Goal: Obtain resource: Obtain resource

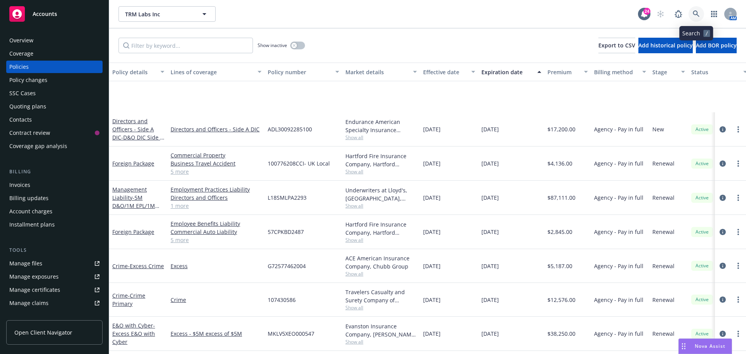
click at [694, 14] on icon at bounding box center [695, 13] width 7 height 7
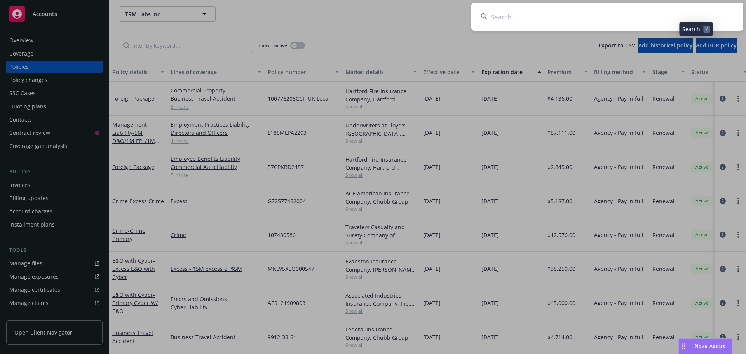
click at [563, 11] on input at bounding box center [607, 17] width 272 height 28
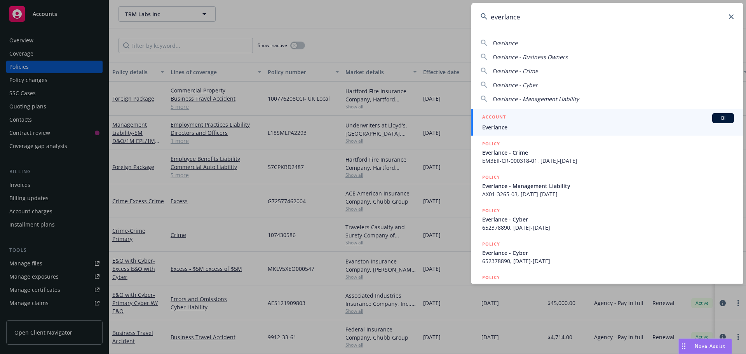
type input "everlance"
click at [715, 120] on span "BI" at bounding box center [723, 118] width 16 height 7
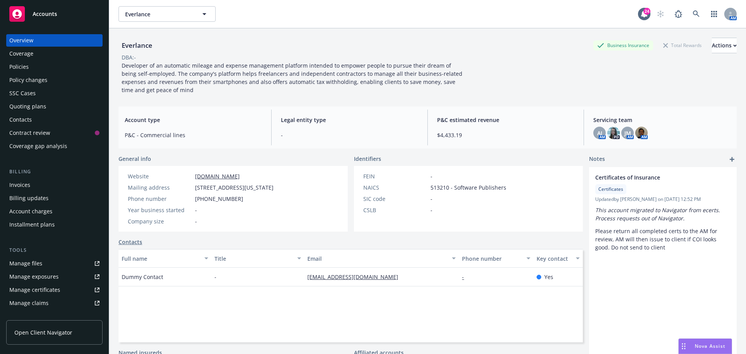
click at [40, 183] on div "Invoices" at bounding box center [54, 185] width 90 height 12
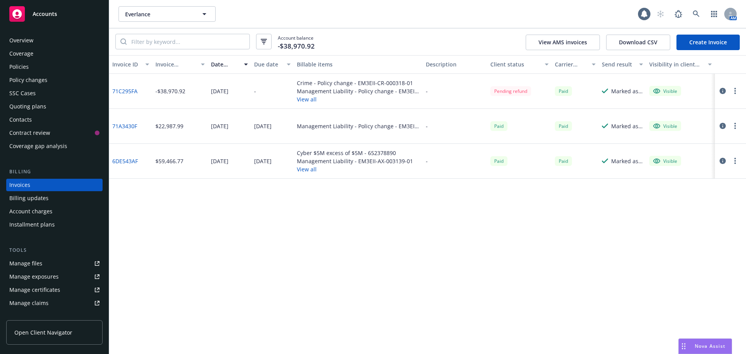
click at [364, 223] on div "Invoice ID Invoice amount Date issued Due date Billable items Description Clien…" at bounding box center [427, 204] width 636 height 299
click at [312, 100] on button "View all" at bounding box center [358, 99] width 123 height 8
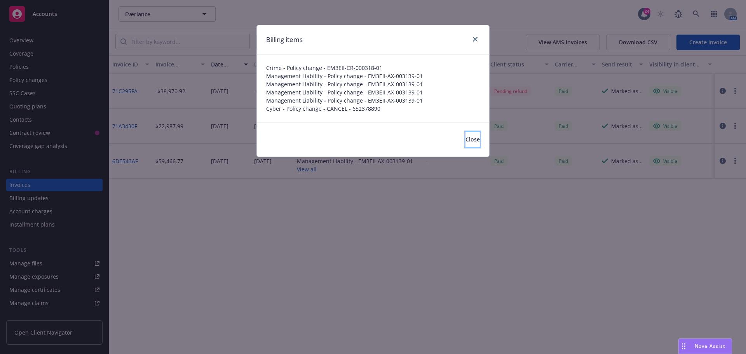
click at [465, 138] on span "Close" at bounding box center [472, 139] width 14 height 7
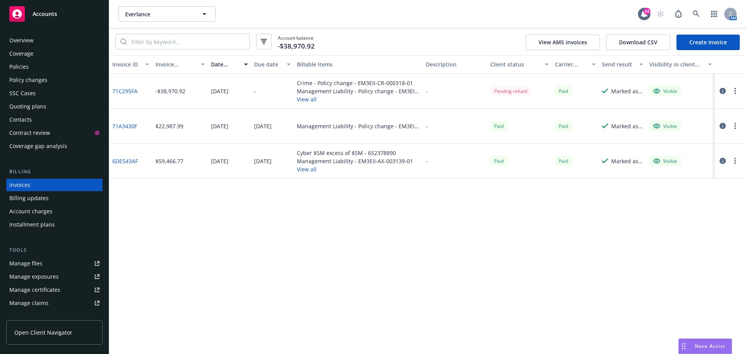
click at [737, 94] on button "button" at bounding box center [734, 90] width 9 height 9
click at [683, 122] on link "View invoice" at bounding box center [689, 123] width 99 height 16
click at [268, 266] on div "Invoice ID Invoice amount Date issued Due date Billable items Description Clien…" at bounding box center [427, 204] width 636 height 299
click at [290, 270] on div "Invoice ID Invoice amount Date issued Due date Billable items Description Clien…" at bounding box center [427, 204] width 636 height 299
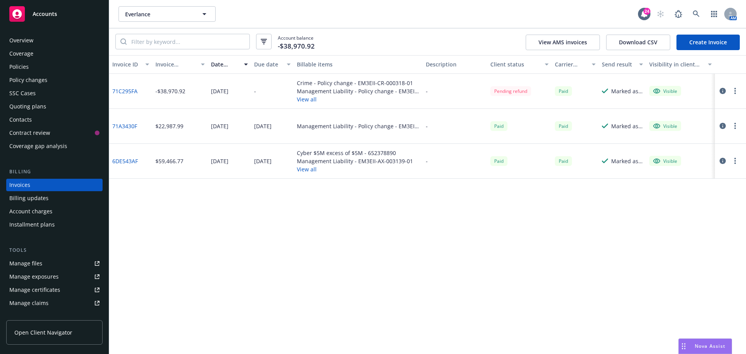
click at [436, 21] on div "Everlance Everlance" at bounding box center [377, 14] width 519 height 16
click at [362, 28] on div "Everlance Everlance 24 AM" at bounding box center [427, 14] width 636 height 28
click at [377, 38] on div "Account balance -$38,970.92 View AMS invoices Download CSV Create Invoice" at bounding box center [427, 41] width 636 height 27
click at [731, 91] on button "button" at bounding box center [734, 90] width 9 height 9
click at [664, 189] on link "Download invoice PDF" at bounding box center [689, 185] width 99 height 16
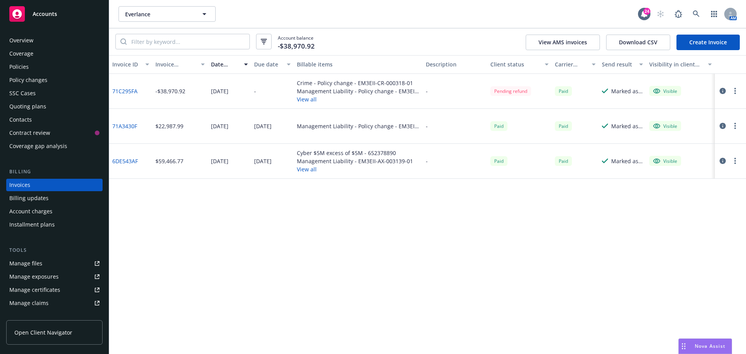
click at [41, 62] on div "Policies" at bounding box center [54, 67] width 90 height 12
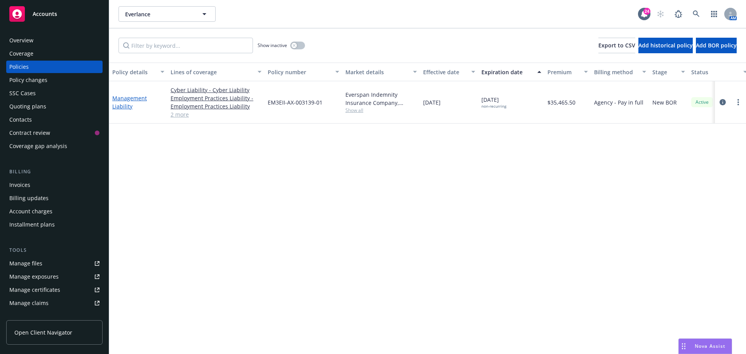
click at [136, 101] on link "Management Liability" at bounding box center [129, 102] width 35 height 16
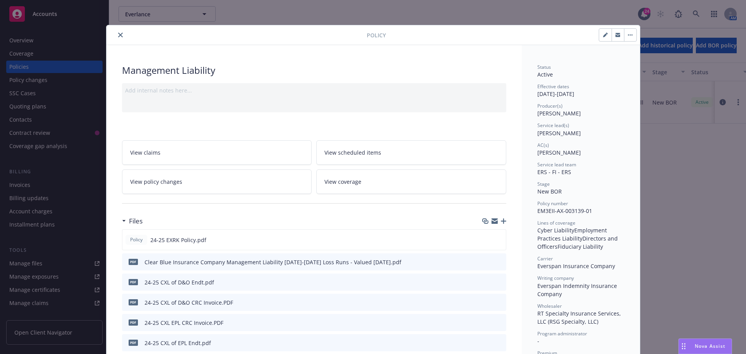
scroll to position [39, 0]
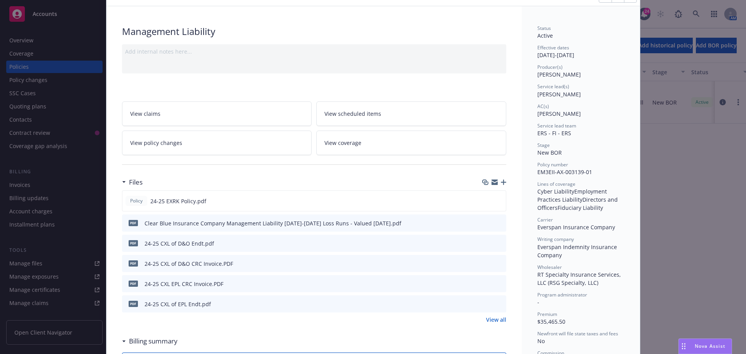
click at [484, 261] on icon "download file" at bounding box center [486, 263] width 6 height 6
click at [486, 281] on icon "download file" at bounding box center [486, 283] width 6 height 6
click at [489, 321] on link "View all" at bounding box center [496, 319] width 20 height 8
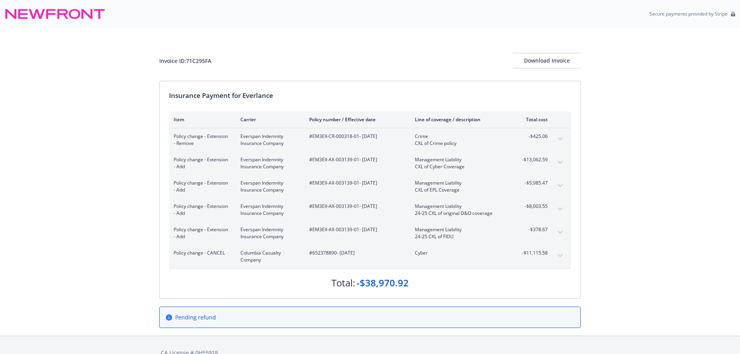
click at [561, 256] on icon "expand content" at bounding box center [560, 255] width 5 height 3
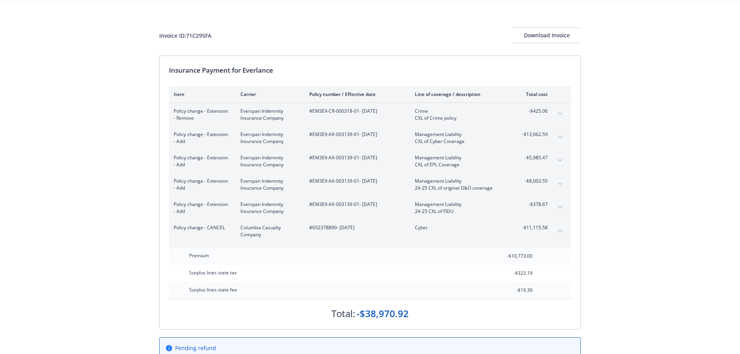
scroll to position [39, 0]
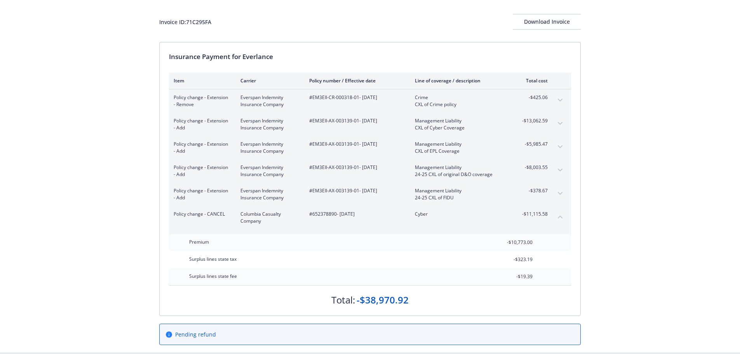
click at [561, 191] on button "expand content" at bounding box center [560, 193] width 12 height 12
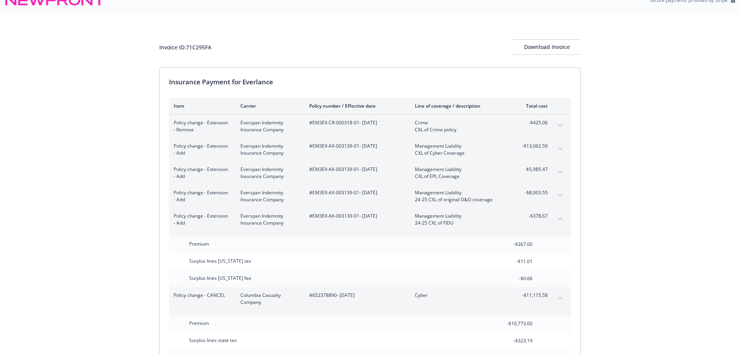
scroll to position [0, 0]
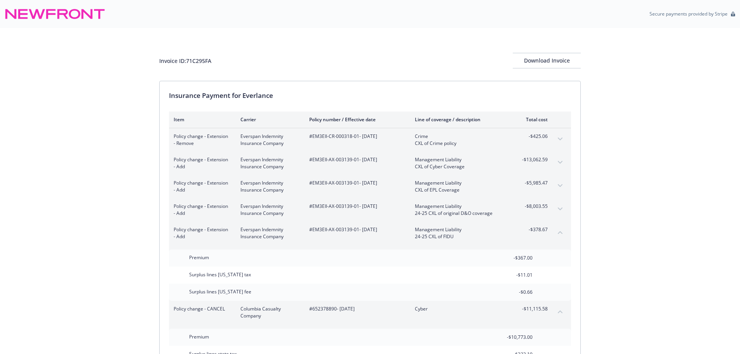
click at [132, 56] on div "Invoice ID: 71C295FA Download Invoice Insurance Payment for Everlance Item Carr…" at bounding box center [370, 237] width 740 height 419
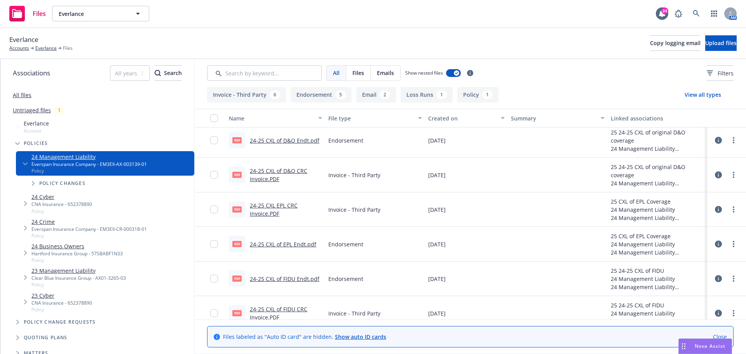
scroll to position [78, 0]
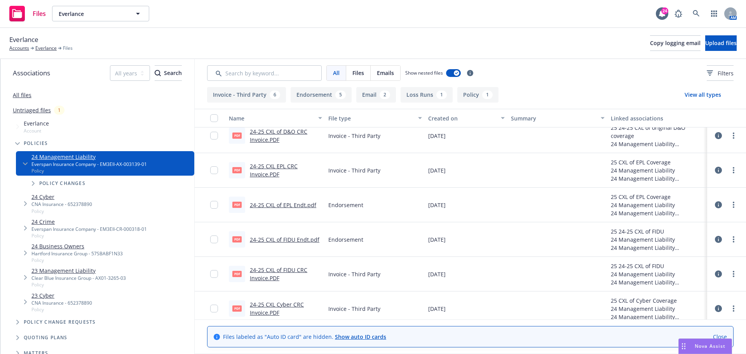
click at [289, 271] on link "24-25 CXL of FIDU CRC Invoice.PDF" at bounding box center [278, 274] width 57 height 16
click at [728, 269] on link "more" at bounding box center [732, 273] width 9 height 9
click at [678, 309] on link "Download" at bounding box center [692, 305] width 77 height 16
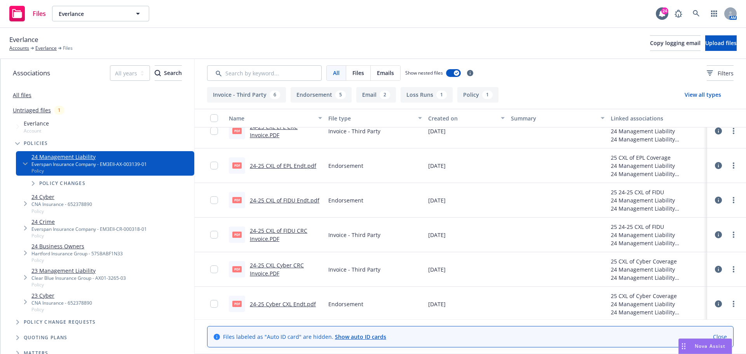
scroll to position [155, 0]
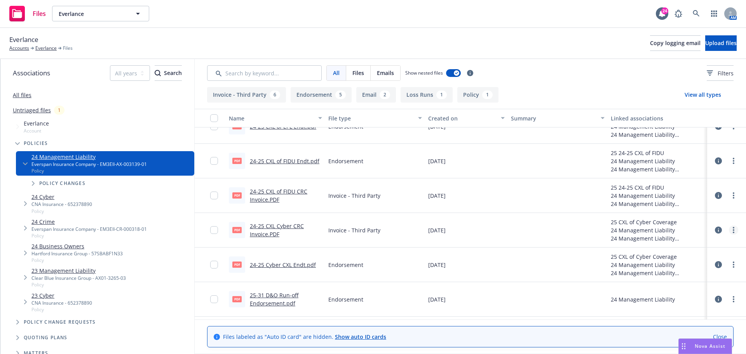
click at [732, 230] on icon "more" at bounding box center [733, 230] width 2 height 6
click at [684, 260] on link "Download" at bounding box center [692, 262] width 77 height 16
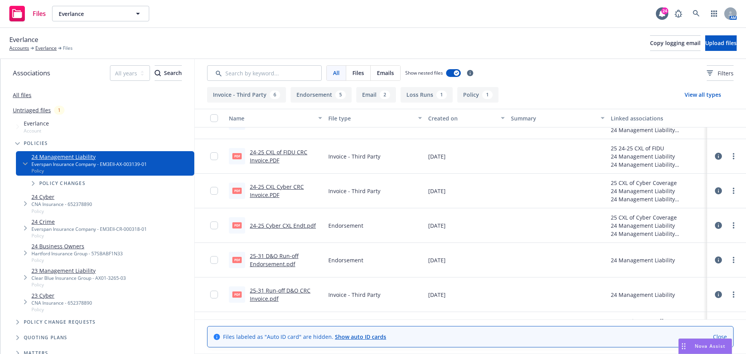
scroll to position [233, 0]
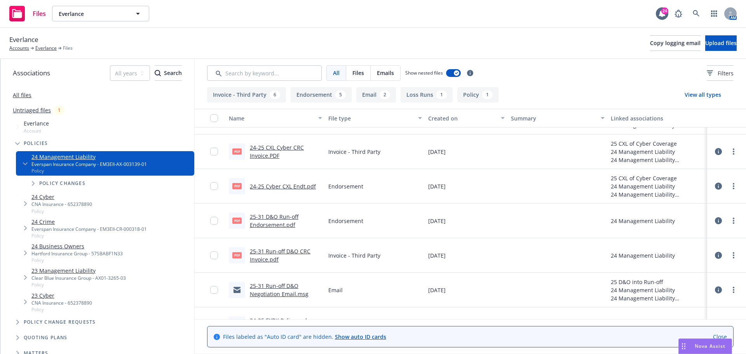
click at [268, 35] on div "Everlance Accounts Everlance Files Copy logging email Upload files" at bounding box center [372, 43] width 727 height 17
click at [50, 50] on link "Everlance" at bounding box center [45, 48] width 21 height 7
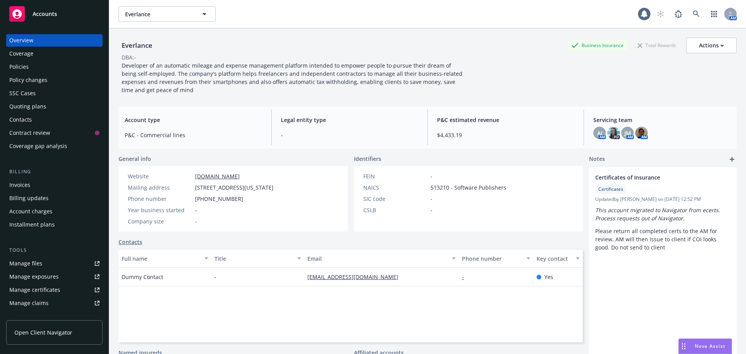
click at [37, 71] on div "Policies" at bounding box center [54, 67] width 90 height 12
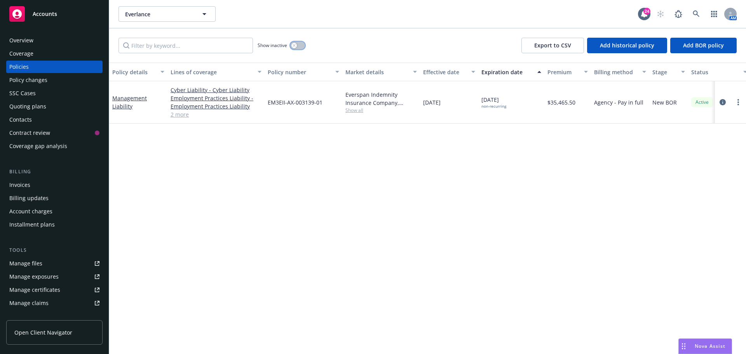
click at [303, 48] on button "button" at bounding box center [297, 46] width 15 height 8
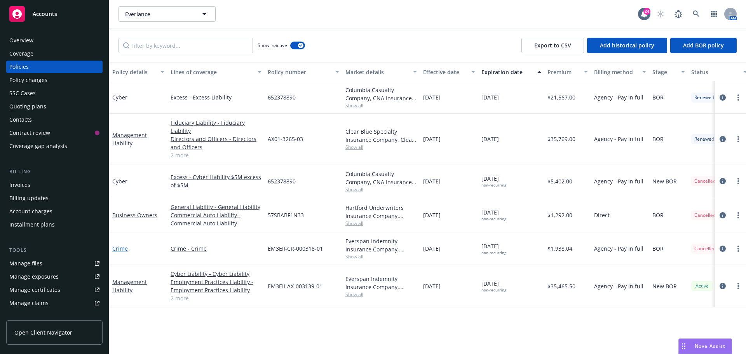
click at [125, 250] on link "Crime" at bounding box center [120, 248] width 16 height 7
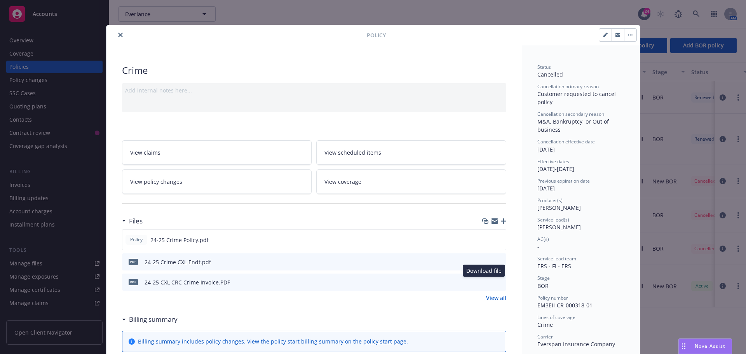
click at [483, 282] on icon "download file" at bounding box center [486, 281] width 6 height 6
click at [116, 31] on button "close" at bounding box center [120, 34] width 9 height 9
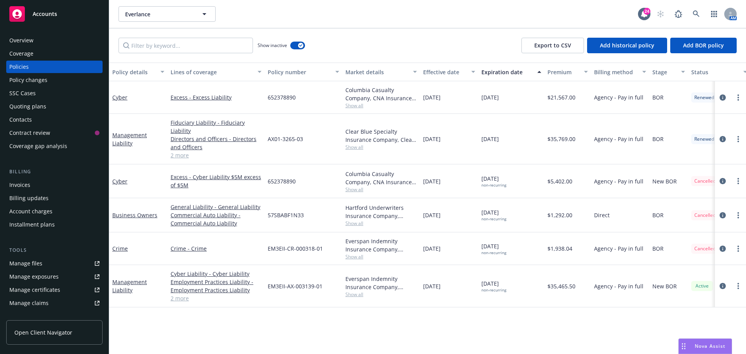
click at [369, 35] on div "Show inactive Export to CSV Add historical policy Add BOR policy" at bounding box center [427, 45] width 636 height 34
click at [121, 182] on link "Cyber" at bounding box center [119, 180] width 15 height 7
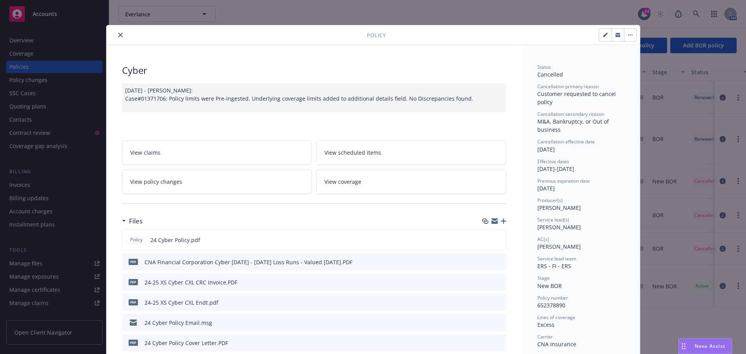
click at [483, 282] on icon "download file" at bounding box center [486, 281] width 6 height 6
drag, startPoint x: 115, startPoint y: 34, endPoint x: 226, endPoint y: 12, distance: 113.2
click at [118, 34] on icon "close" at bounding box center [120, 35] width 5 height 5
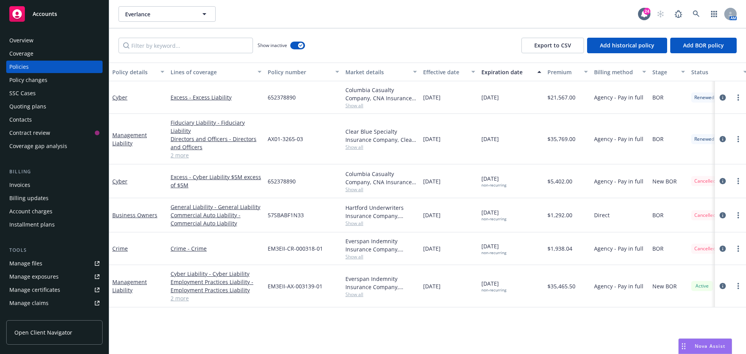
click at [251, 8] on div "Everlance Everlance" at bounding box center [377, 14] width 519 height 16
click at [386, 59] on div "Show inactive Export to CSV Add historical policy Add BOR policy" at bounding box center [427, 45] width 636 height 34
click at [468, 33] on div "Show inactive Export to CSV Add historical policy Add BOR policy" at bounding box center [427, 45] width 636 height 34
click at [431, 47] on div "Show inactive Export to CSV Add historical policy Add BOR policy" at bounding box center [427, 45] width 636 height 34
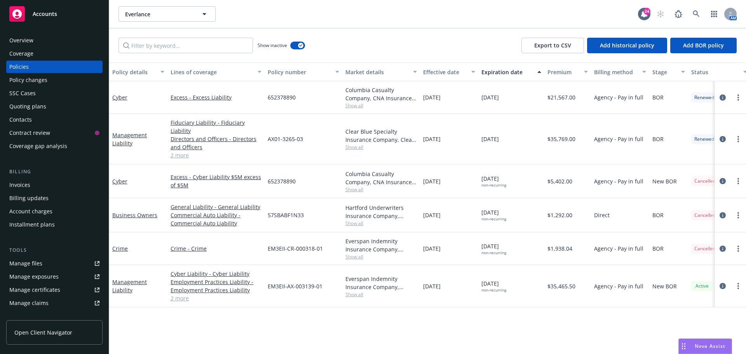
click at [393, 42] on div "Show inactive Export to CSV Add historical policy Add BOR policy" at bounding box center [427, 45] width 636 height 34
click at [696, 15] on icon at bounding box center [695, 13] width 7 height 7
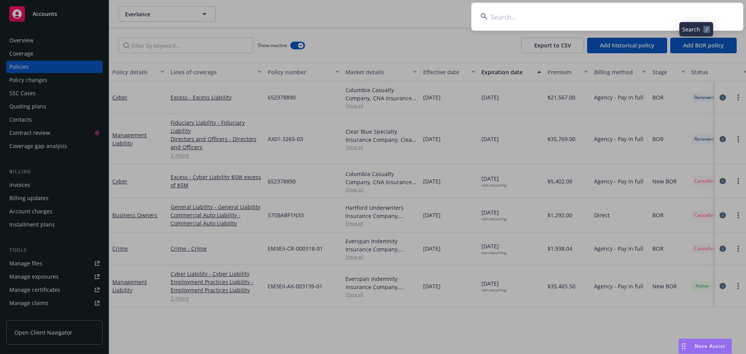
click at [696, 15] on input at bounding box center [607, 17] width 272 height 28
type input "TRM"
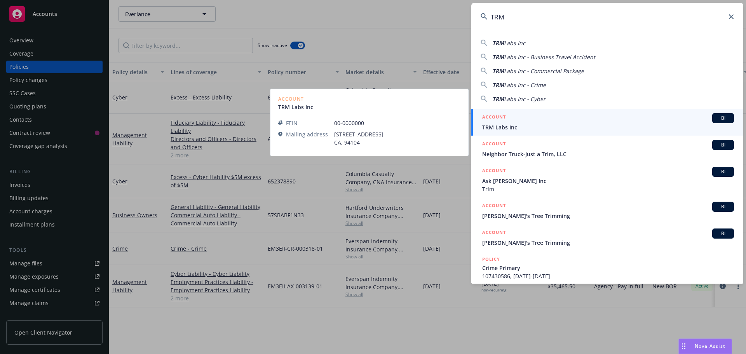
click at [715, 121] on span "BI" at bounding box center [723, 118] width 16 height 7
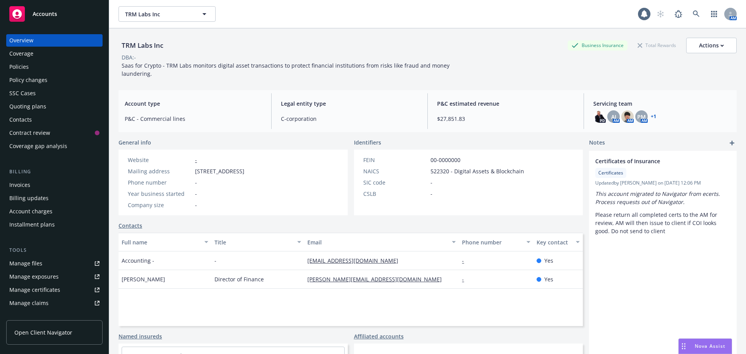
click at [66, 68] on div "Policies" at bounding box center [54, 67] width 90 height 12
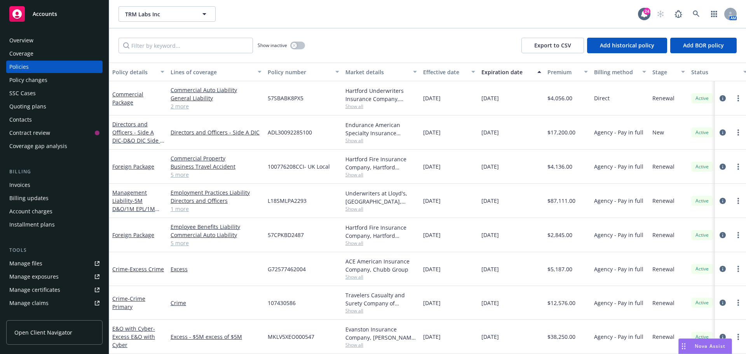
click at [397, 31] on div "Show inactive Export to CSV Add historical policy Add BOR policy" at bounding box center [427, 45] width 636 height 34
